Goal: Task Accomplishment & Management: Manage account settings

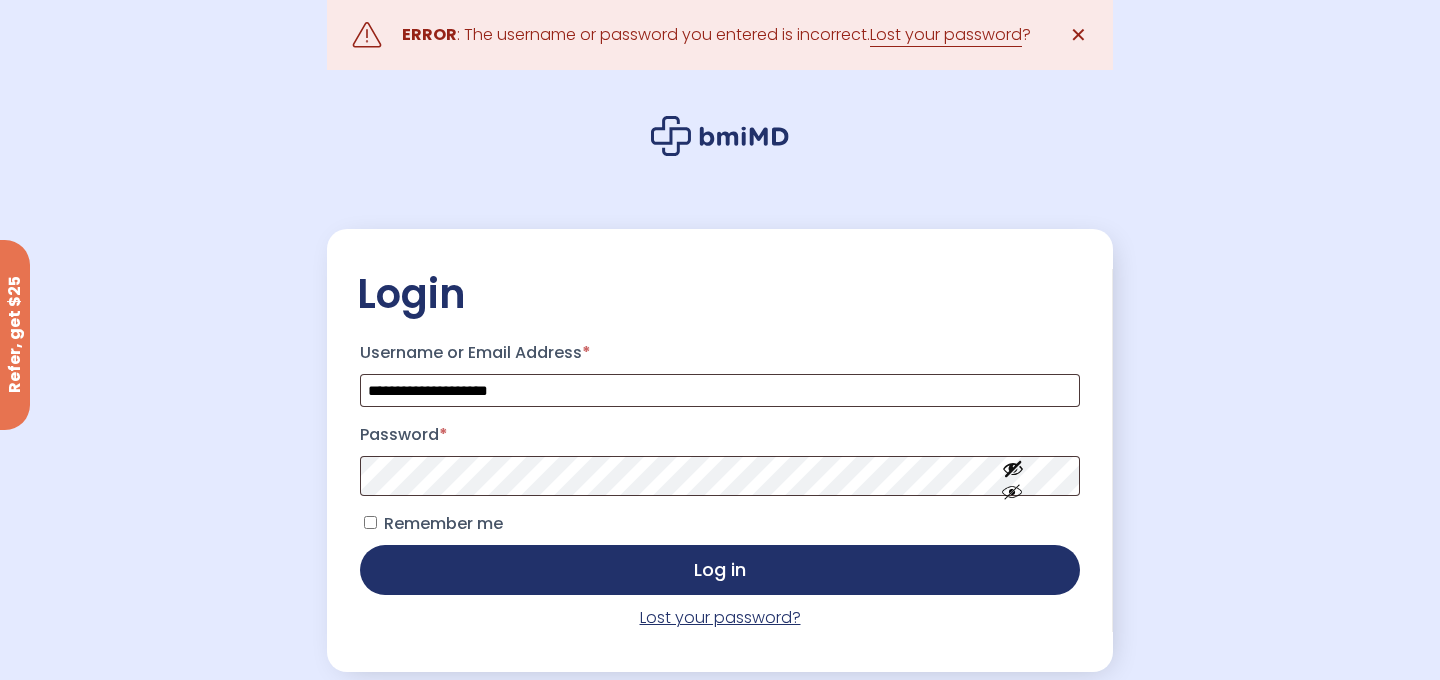
click at [691, 629] on link "Lost your password?" at bounding box center [720, 617] width 161 height 23
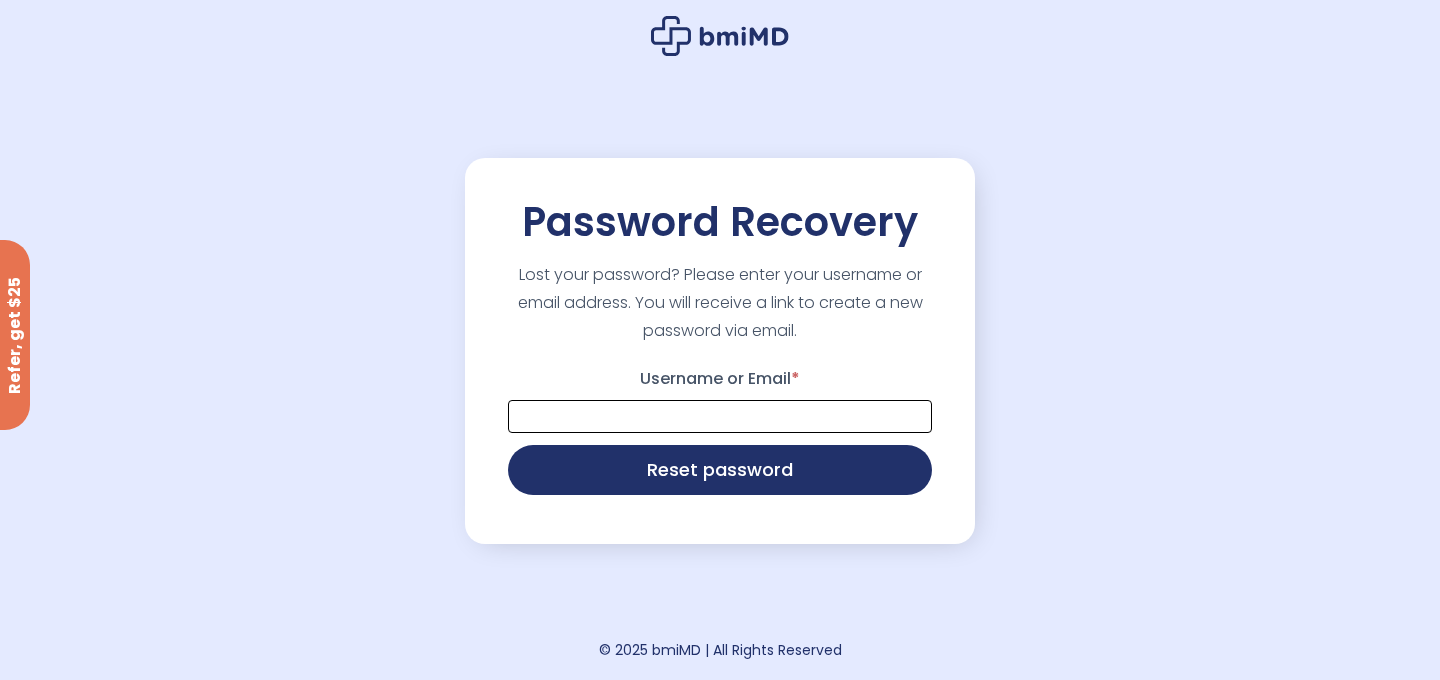
click at [757, 413] on input "Username or Email *" at bounding box center [720, 416] width 424 height 33
type input "**********"
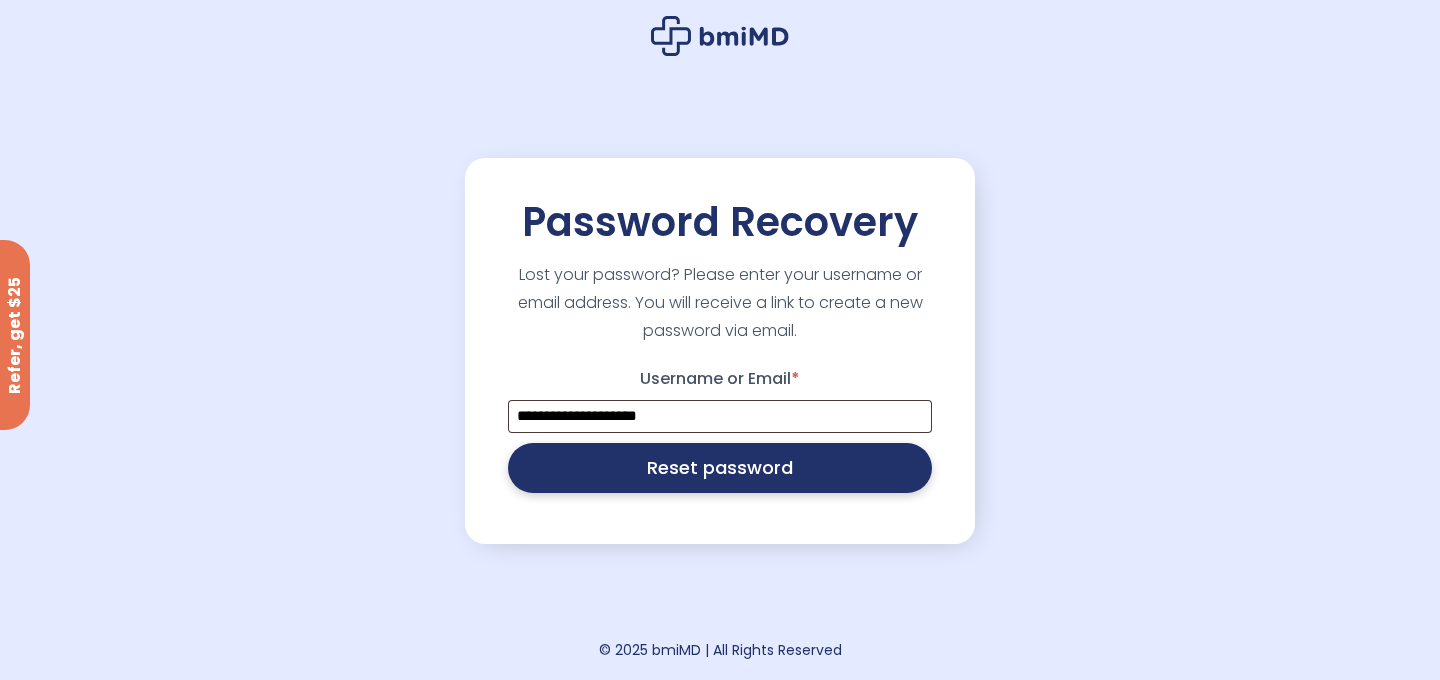
click at [745, 481] on button "Reset password" at bounding box center [720, 468] width 424 height 50
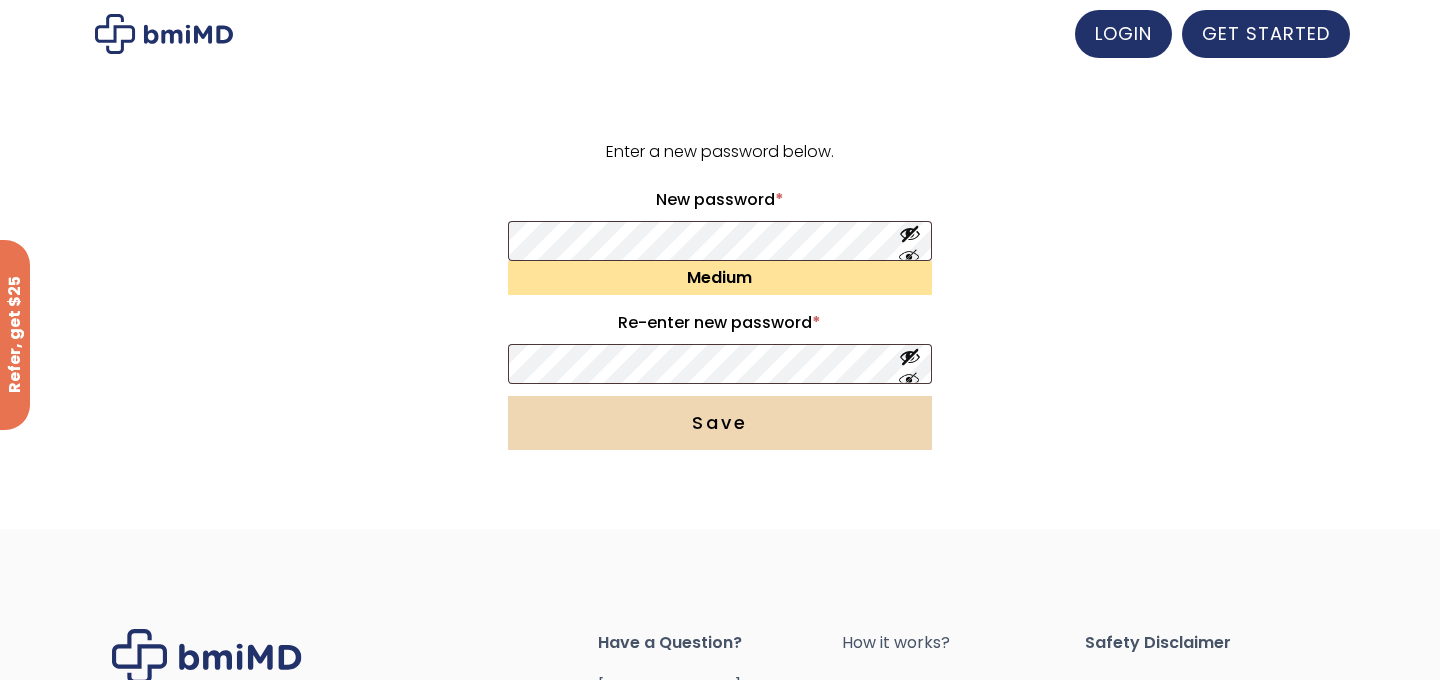
click at [829, 420] on button "Save" at bounding box center [720, 423] width 424 height 54
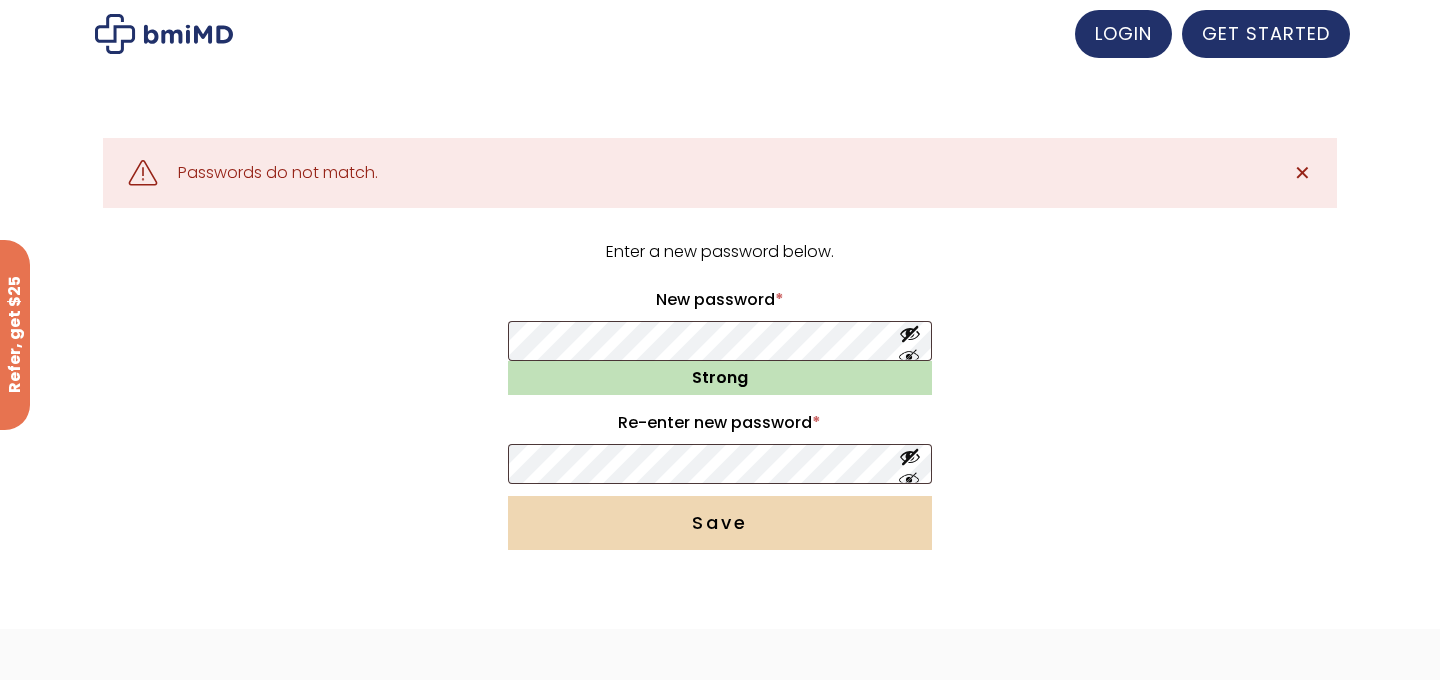
click at [804, 528] on button "Save" at bounding box center [720, 523] width 424 height 54
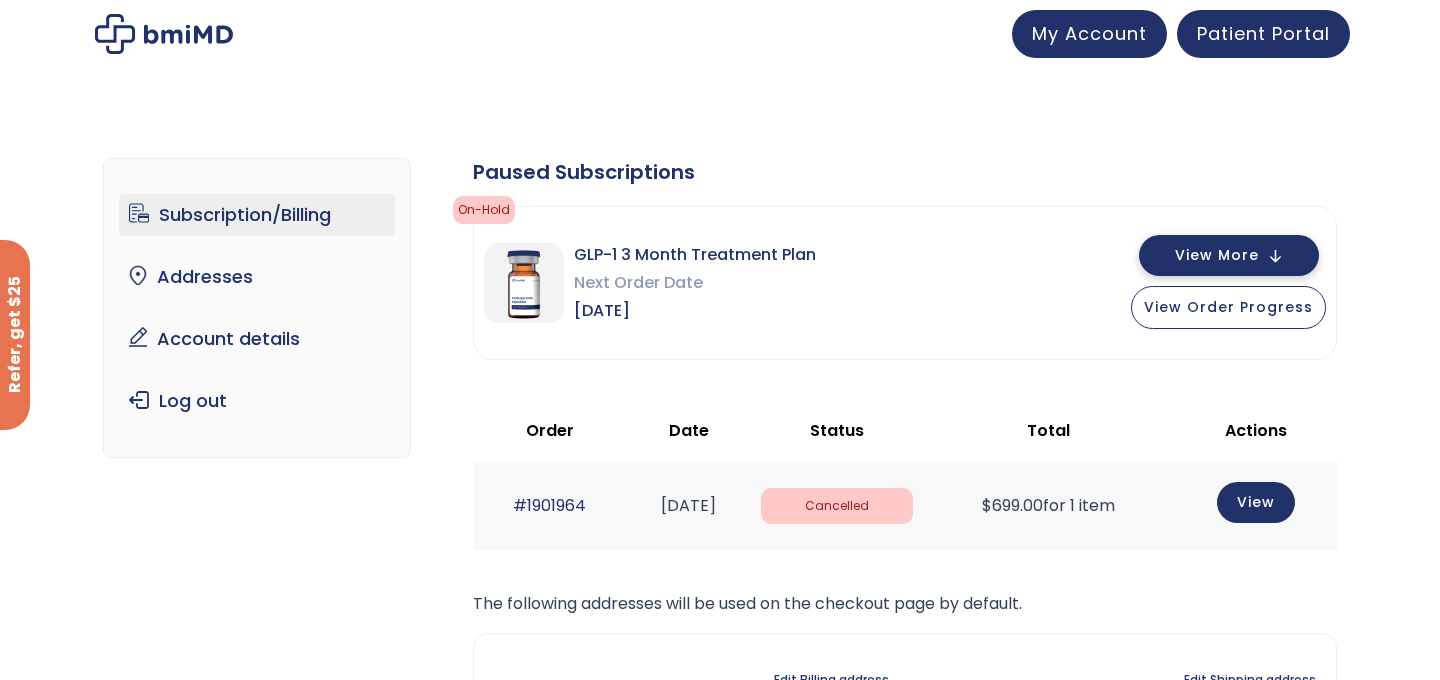
click at [1255, 262] on span "View More" at bounding box center [1217, 255] width 84 height 13
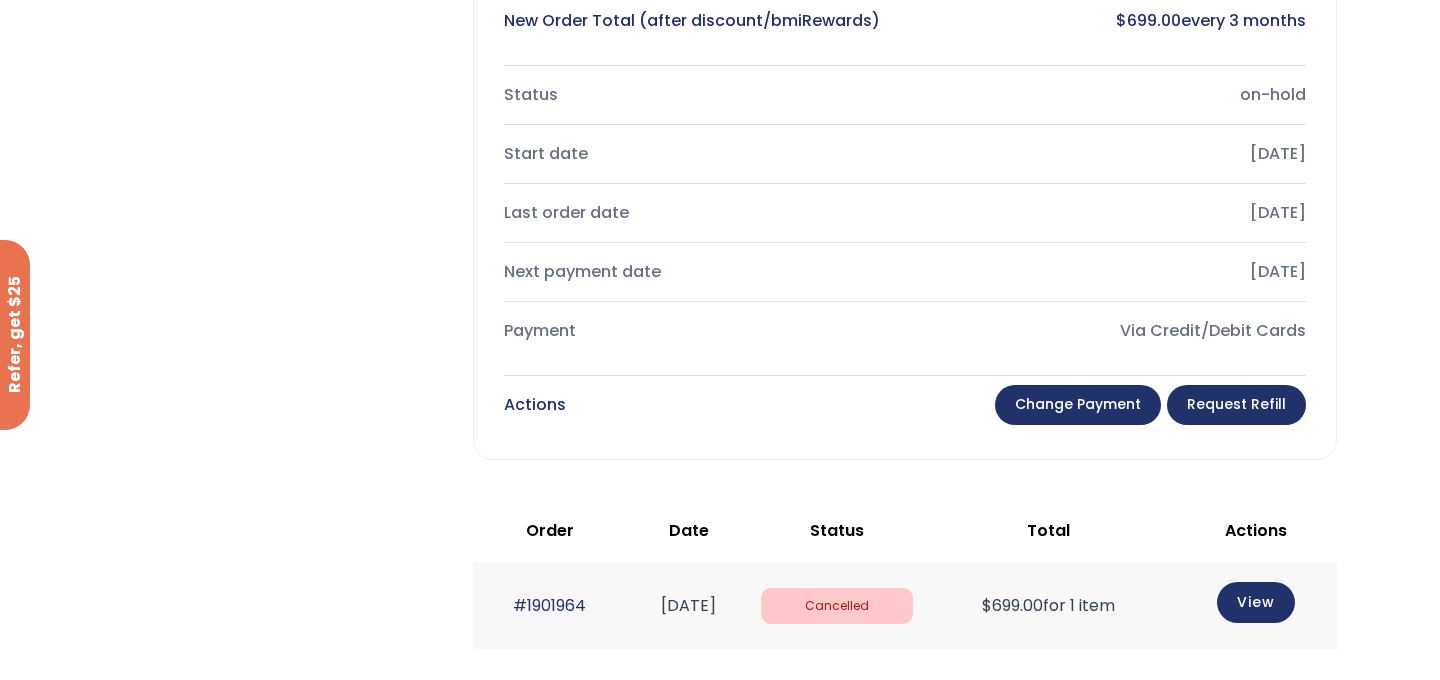
scroll to position [607, 0]
click at [1091, 409] on link "Change payment" at bounding box center [1078, 404] width 166 height 40
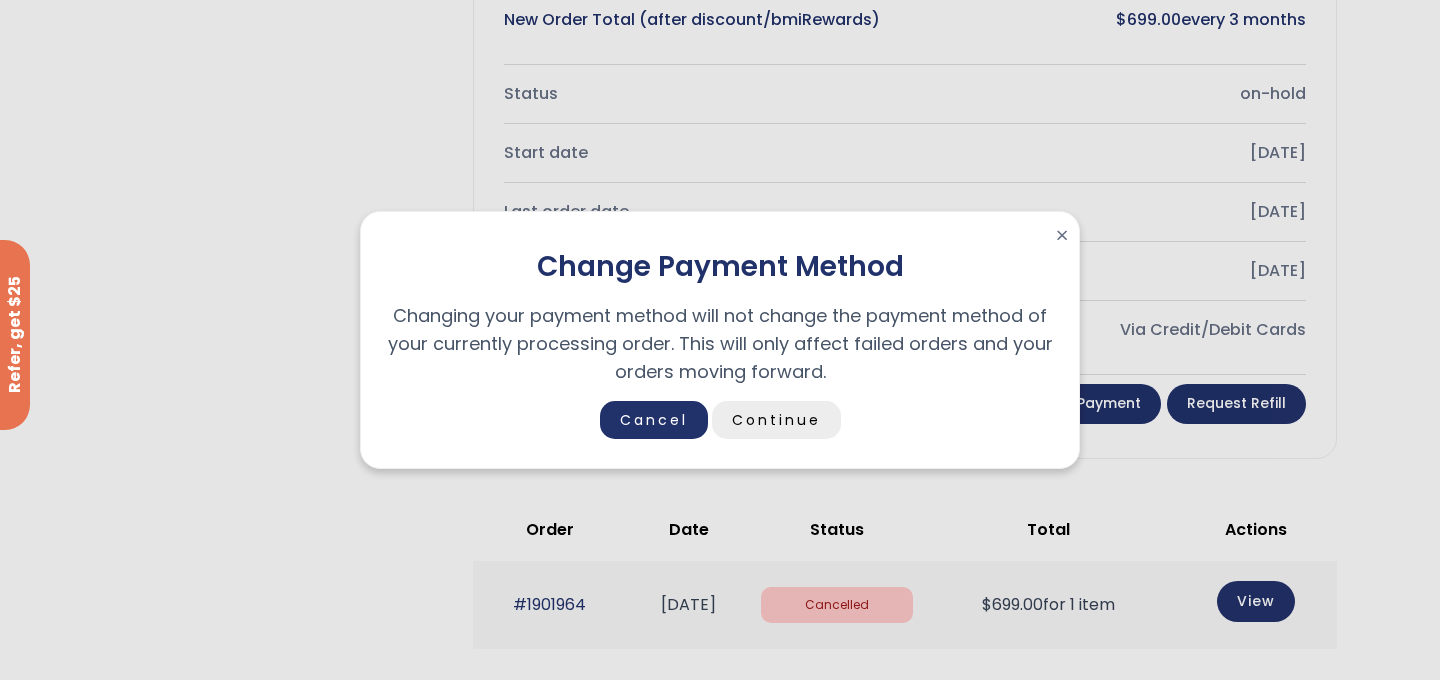
click at [762, 422] on link "Continue" at bounding box center [776, 420] width 129 height 38
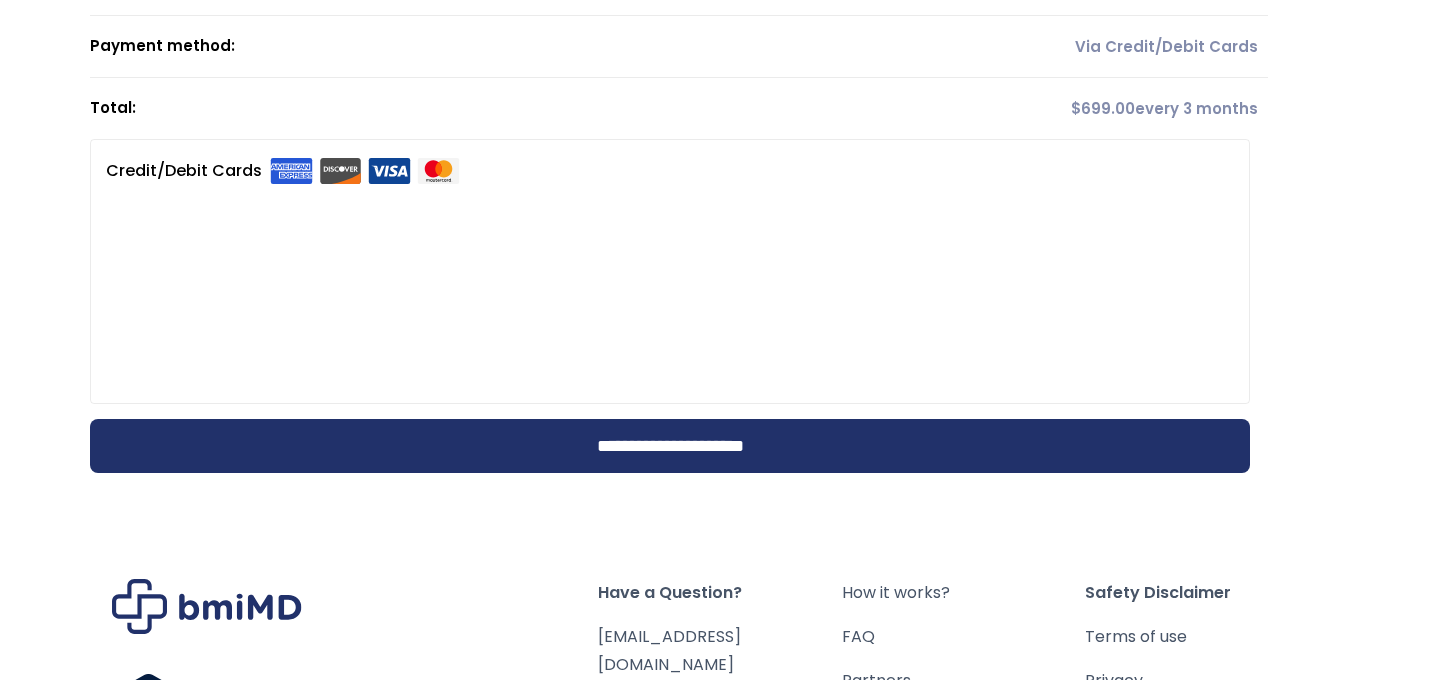
scroll to position [355, 0]
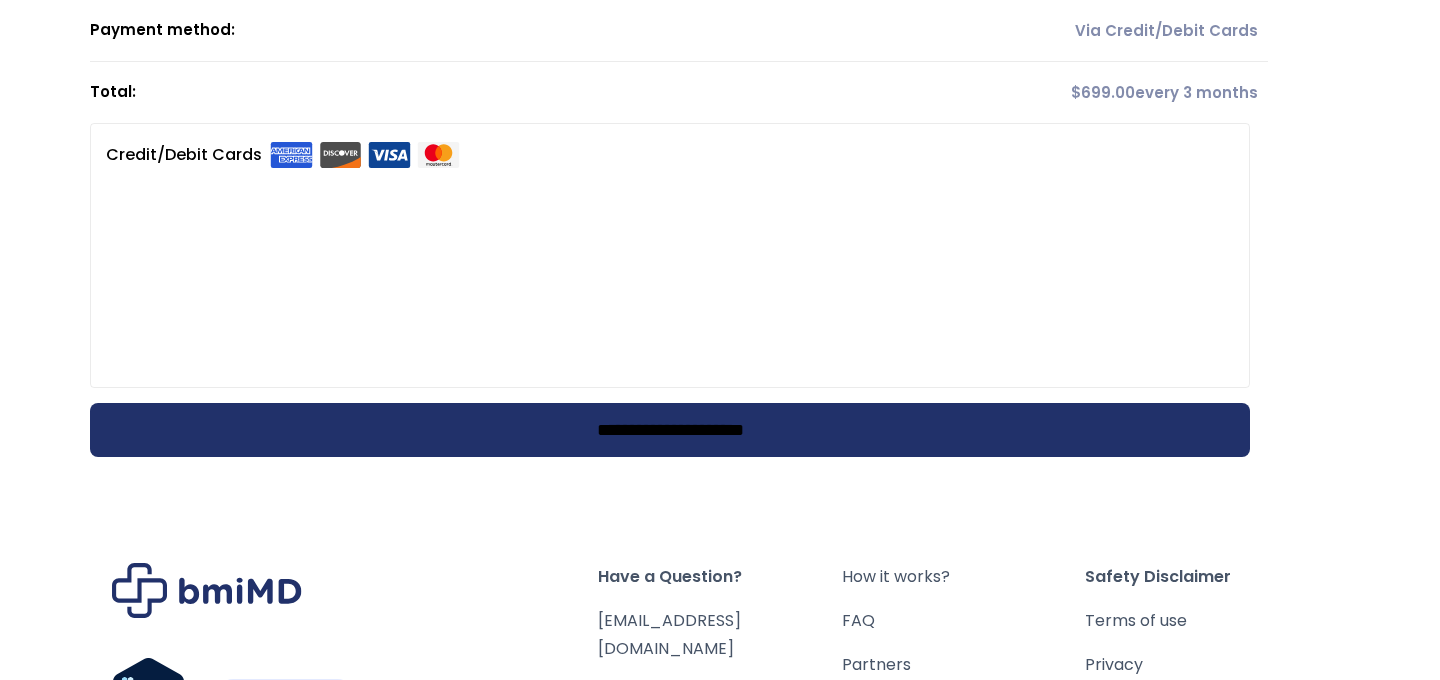
click at [790, 425] on input "**********" at bounding box center [670, 430] width 1160 height 54
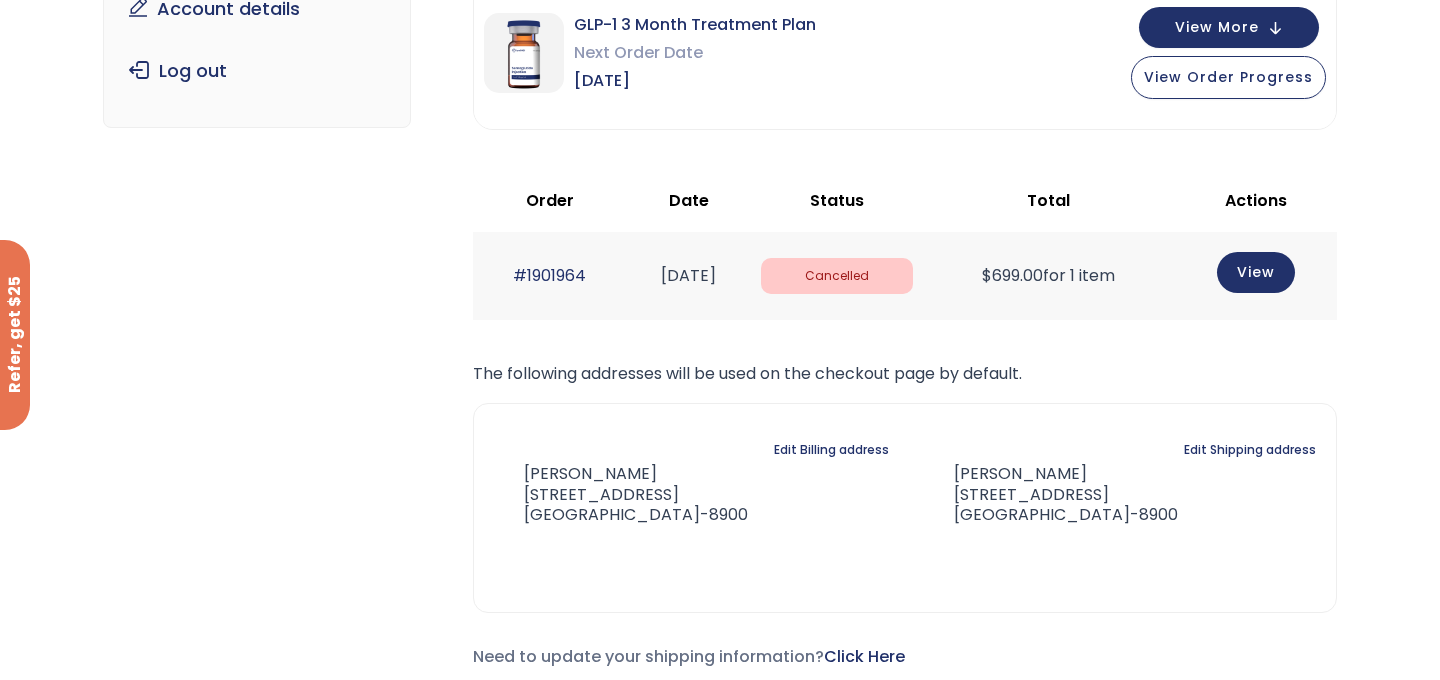
scroll to position [333, 0]
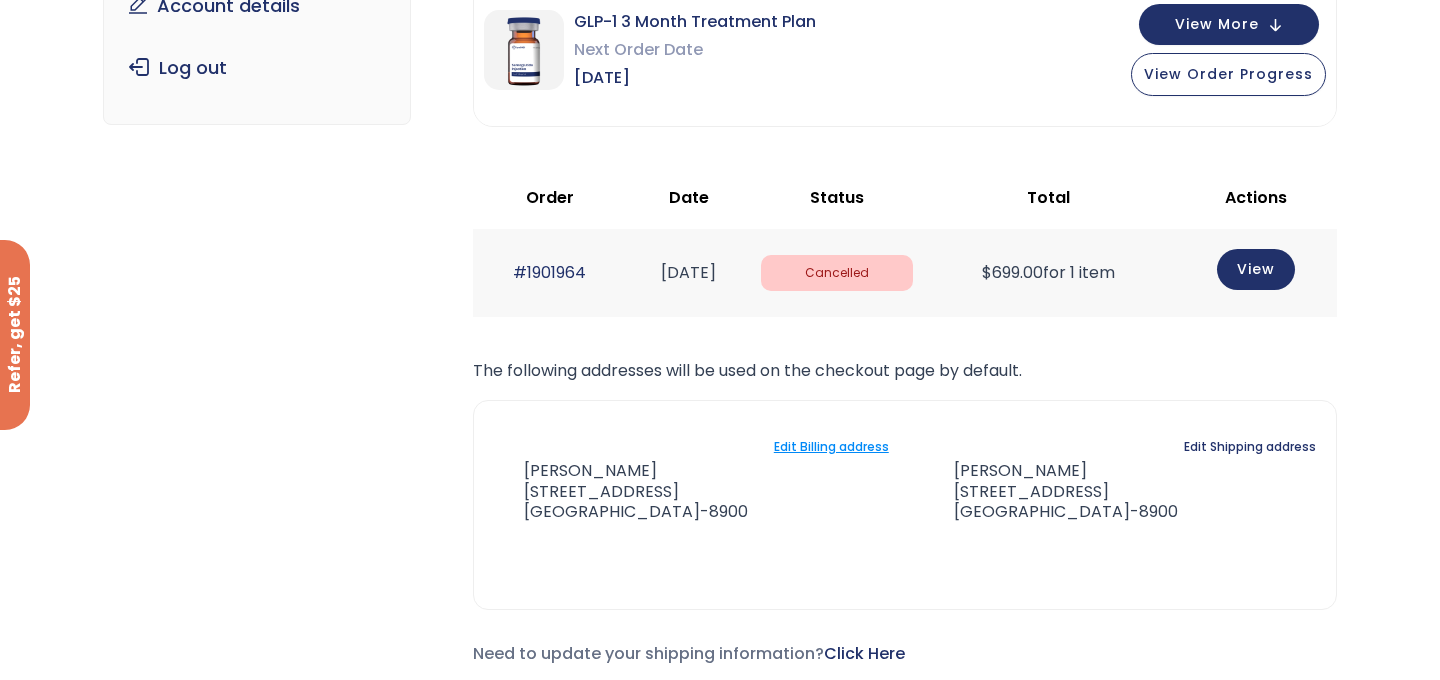
click at [837, 445] on link "Edit Billing address" at bounding box center [831, 447] width 115 height 28
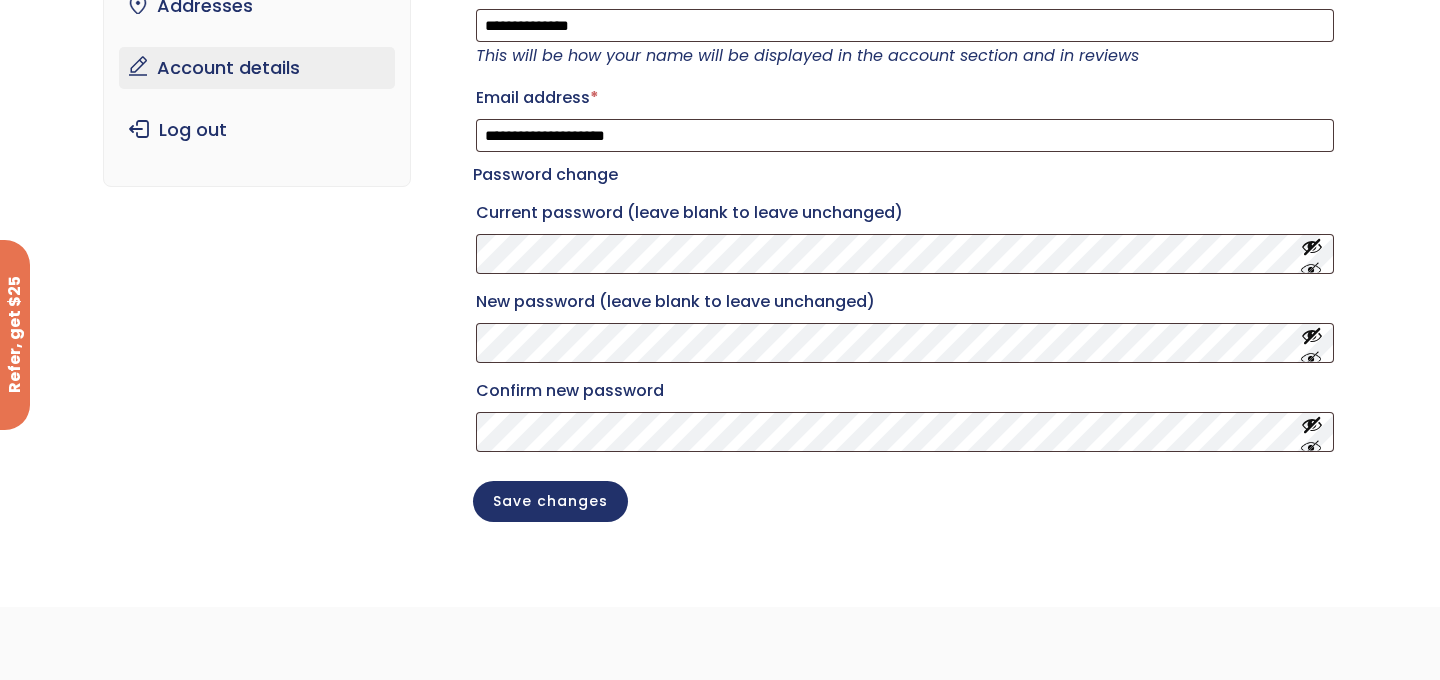
scroll to position [256, 0]
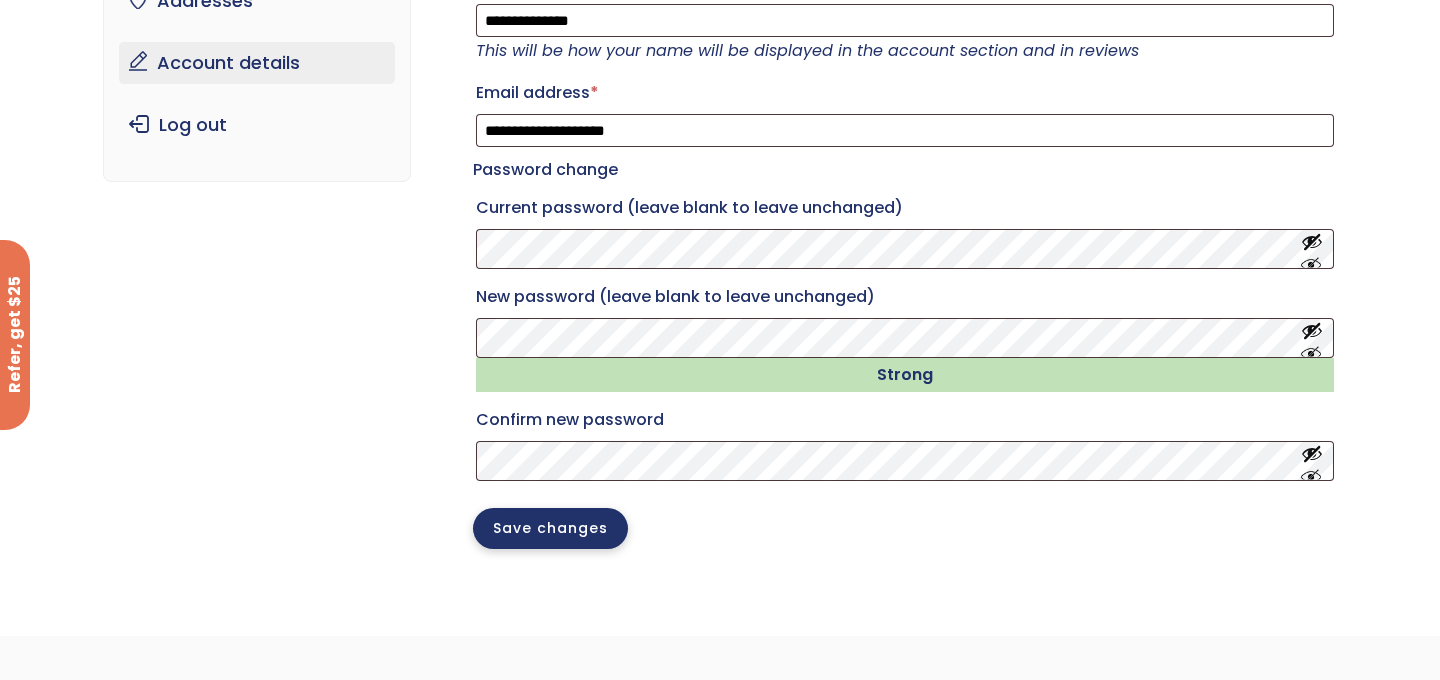
click at [528, 546] on button "Save changes" at bounding box center [550, 528] width 155 height 41
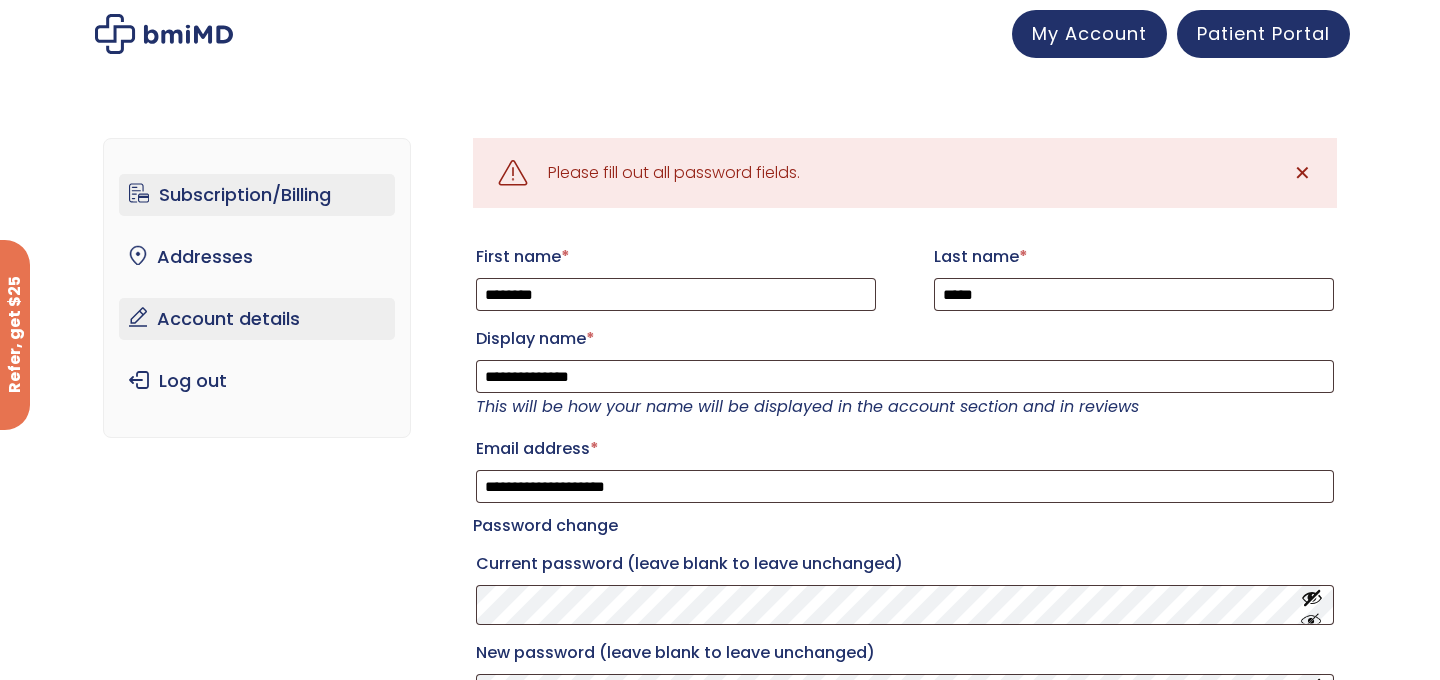
click at [253, 201] on link "Subscription/Billing" at bounding box center [257, 195] width 277 height 42
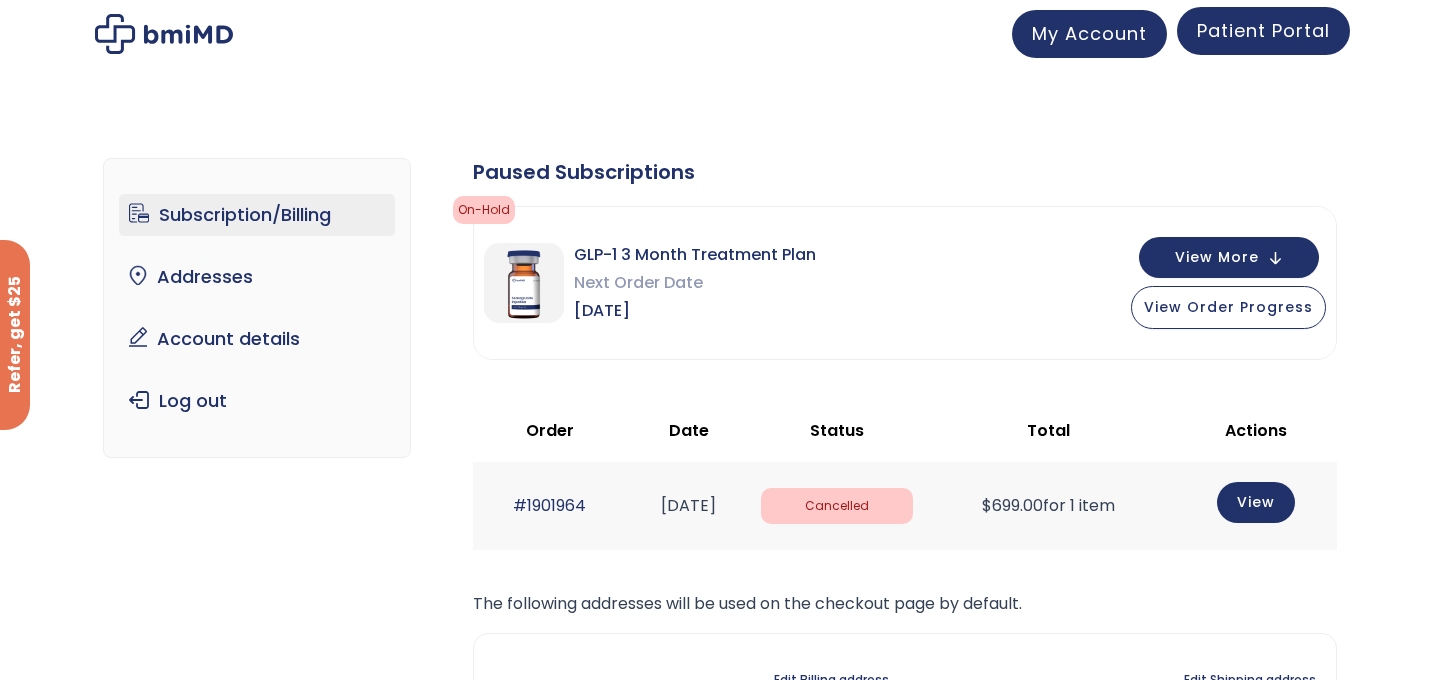
click at [1281, 25] on span "Patient Portal" at bounding box center [1263, 30] width 133 height 25
